Goal: Task Accomplishment & Management: Use online tool/utility

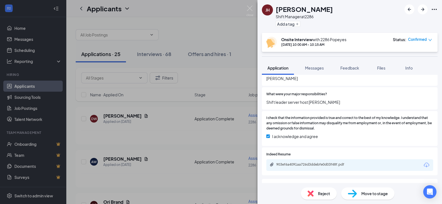
scroll to position [304, 0]
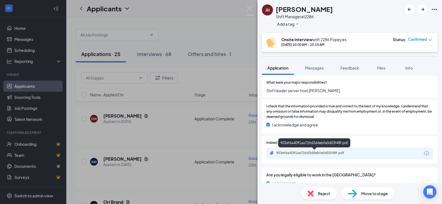
click at [297, 152] on div "903ef6a4091aa726d3ddebfe0d03f48f.pdf" at bounding box center [315, 153] width 77 height 4
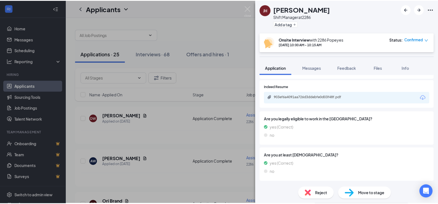
scroll to position [305, 0]
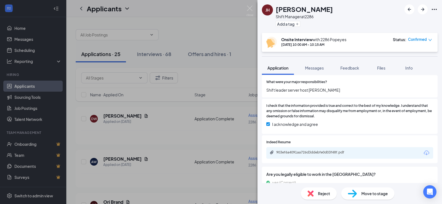
click at [218, 35] on div "[PERSON_NAME] [PERSON_NAME] Shift Manager at 2286 Add a tag Onsite Interview wi…" at bounding box center [221, 102] width 442 height 204
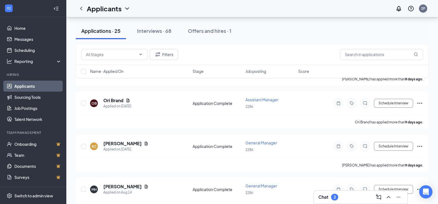
scroll to position [138, 0]
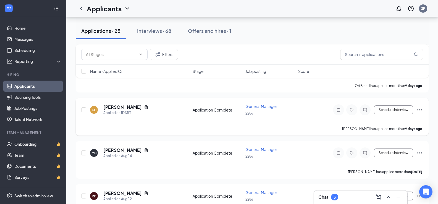
click at [212, 108] on div "Application Complete" at bounding box center [217, 110] width 49 height 6
click at [202, 110] on div "Application Complete" at bounding box center [217, 110] width 49 height 6
click at [259, 71] on span "Job posting" at bounding box center [256, 72] width 21 height 6
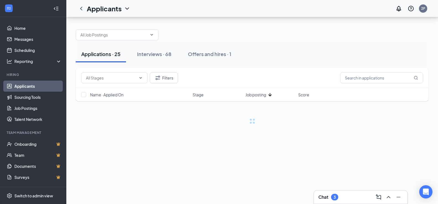
scroll to position [0, 0]
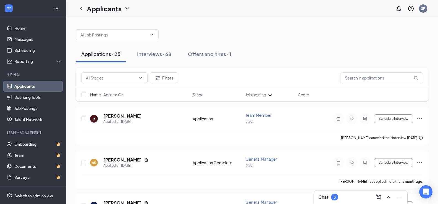
click at [257, 95] on span "Job posting" at bounding box center [256, 95] width 21 height 6
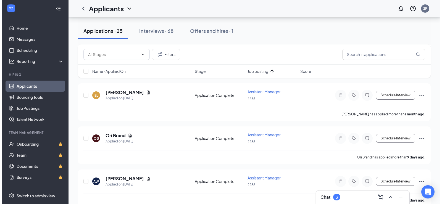
scroll to position [249, 0]
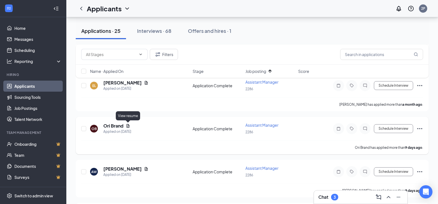
click at [129, 125] on icon "Document" at bounding box center [128, 126] width 3 height 4
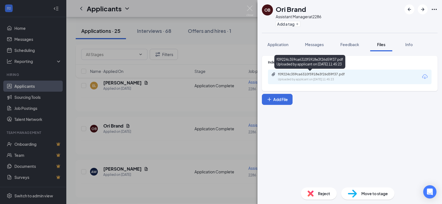
click at [299, 75] on div "f09224c359ca6310f5918e3f26d59f37.pdf" at bounding box center [316, 74] width 77 height 4
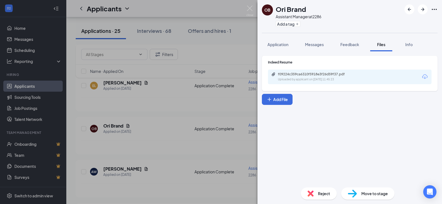
click at [188, 112] on div "OB Ori Brand Assistant Manager at 2286 Add a tag Application Messages Feedback …" at bounding box center [221, 102] width 442 height 204
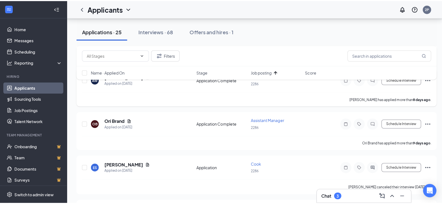
scroll to position [304, 0]
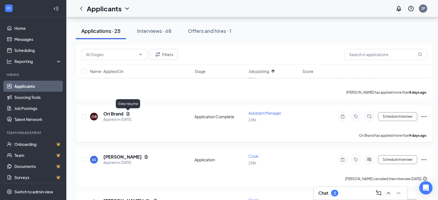
click at [127, 114] on icon "Document" at bounding box center [128, 114] width 4 height 4
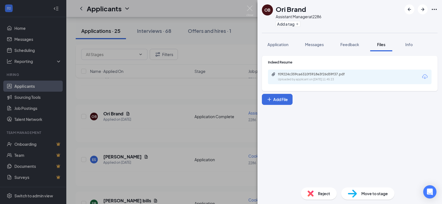
click at [209, 94] on div "OB Ori Brand Assistant Manager at 2286 Add a tag Application Messages Feedback …" at bounding box center [221, 102] width 442 height 204
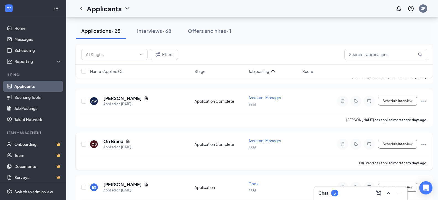
scroll to position [249, 0]
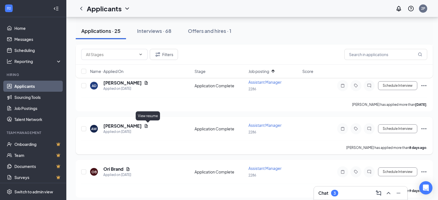
click at [147, 125] on icon "Document" at bounding box center [146, 126] width 4 height 4
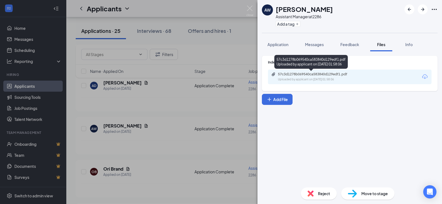
click at [311, 74] on div "57c3d1278b069540ca583840d129edf1.pdf" at bounding box center [316, 74] width 77 height 4
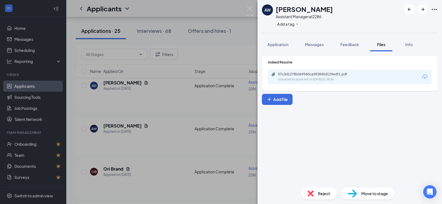
click at [202, 119] on div "AW [PERSON_NAME] Assistant Manager at 2286 Add a tag Application Messages Feedb…" at bounding box center [221, 102] width 442 height 204
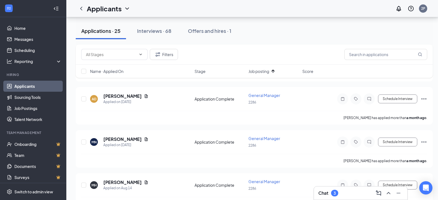
scroll to position [525, 0]
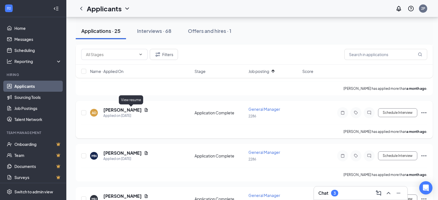
click at [144, 109] on icon "Document" at bounding box center [146, 110] width 4 height 4
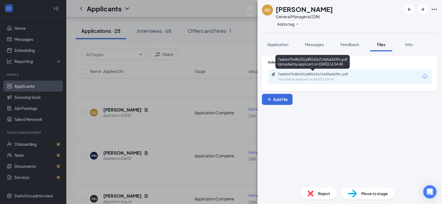
click at [301, 74] on div "7eebb47b48c031a88142e714d5a0d39c.pdf" at bounding box center [316, 74] width 77 height 4
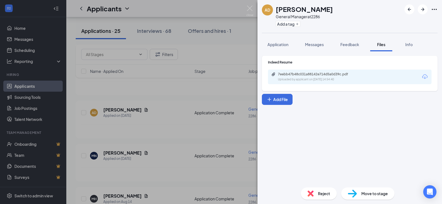
click at [200, 88] on div "AD [PERSON_NAME] General Manager at 2286 Add a tag Application Messages Feedbac…" at bounding box center [221, 102] width 442 height 204
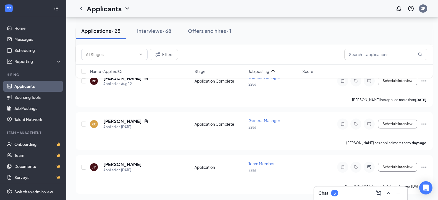
scroll to position [989, 0]
click at [145, 121] on icon "Document" at bounding box center [146, 121] width 3 height 4
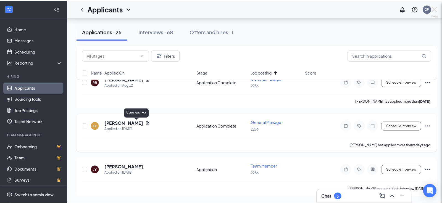
scroll to position [985, 0]
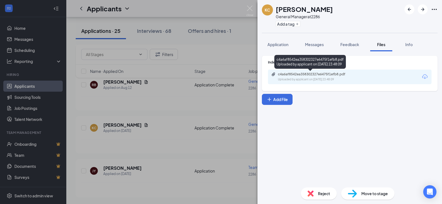
click at [296, 75] on div "c4a6af8542ea358302327e6475f1efb8.pdf" at bounding box center [316, 74] width 77 height 4
